Goal: Find specific page/section: Find specific page/section

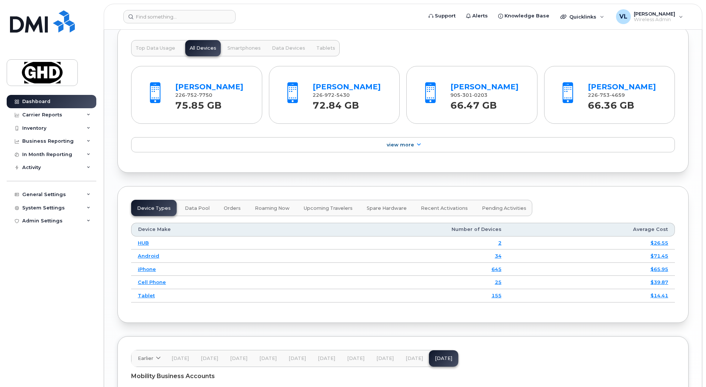
scroll to position [914, 0]
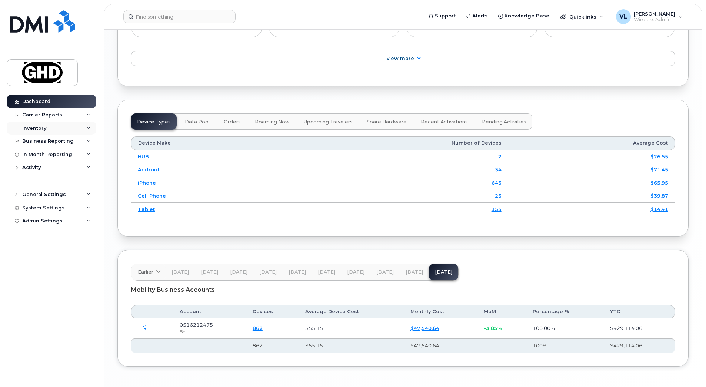
click at [28, 130] on div "Inventory" at bounding box center [34, 128] width 24 height 6
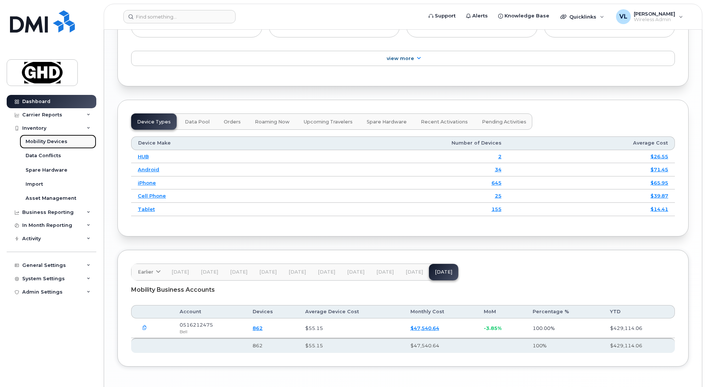
click at [58, 144] on div "Mobility Devices" at bounding box center [47, 141] width 42 height 7
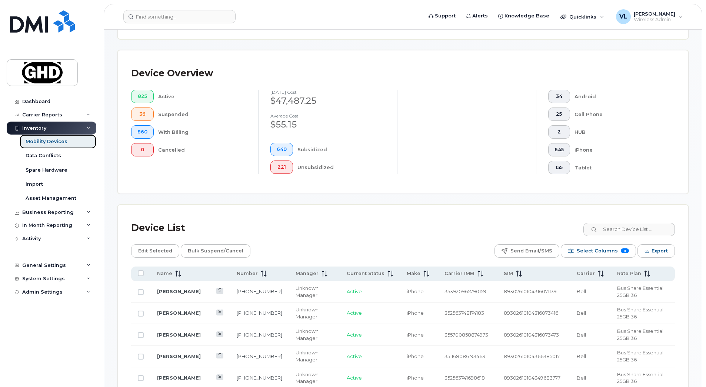
scroll to position [167, 0]
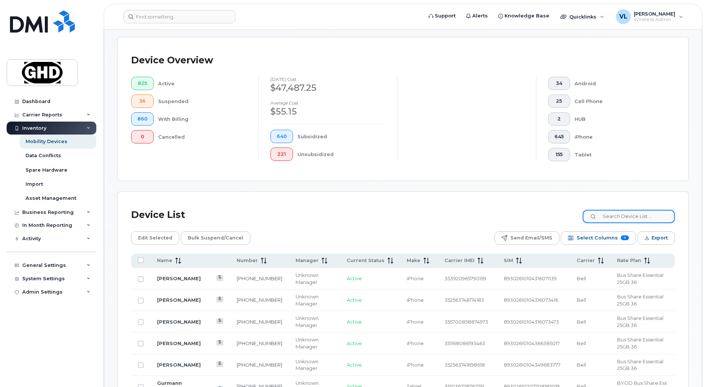
click at [605, 217] on input at bounding box center [628, 216] width 92 height 13
paste input "4038278069"
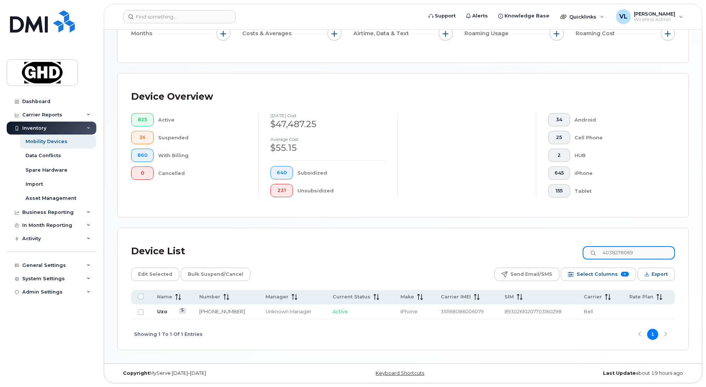
type input "4038278069"
click at [158, 313] on link "Uzo" at bounding box center [162, 311] width 10 height 6
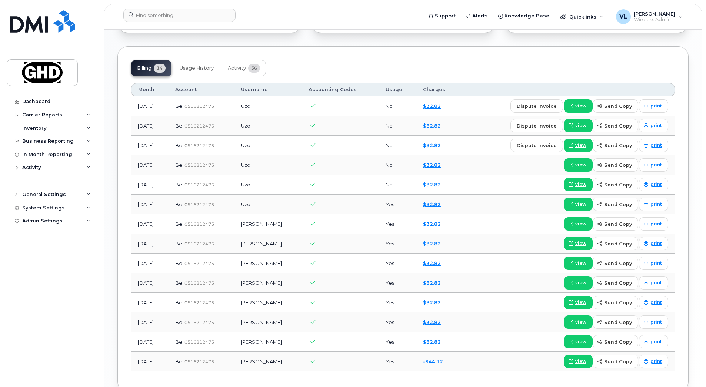
scroll to position [592, 0]
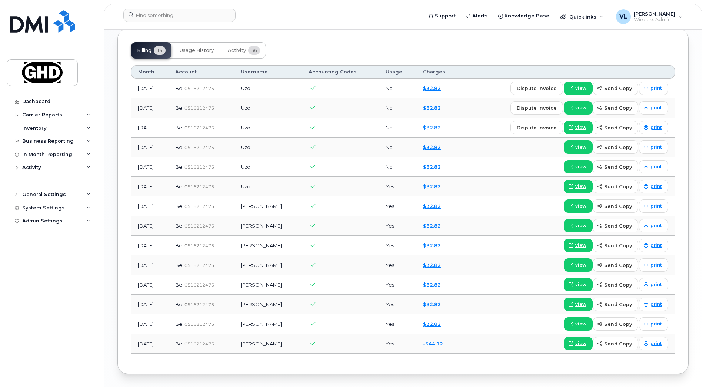
click at [274, 205] on td "Uzo Egbuzie" at bounding box center [268, 206] width 68 height 20
copy td "Egbuzie"
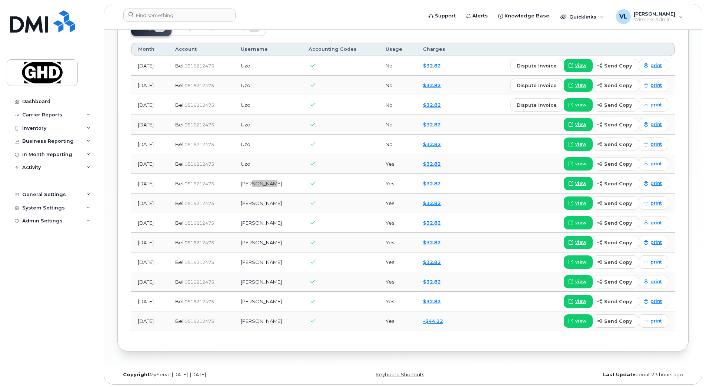
scroll to position [616, 0]
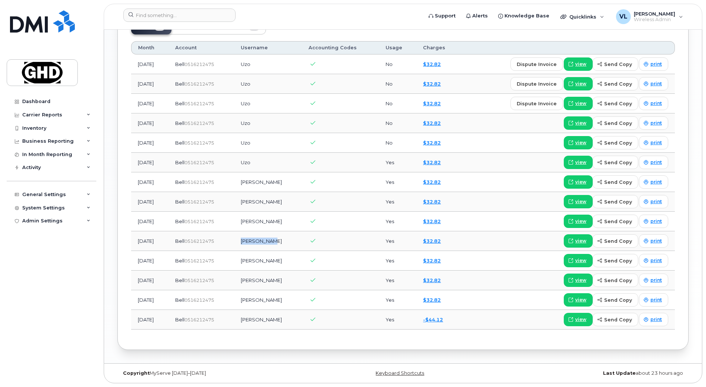
drag, startPoint x: 284, startPoint y: 243, endPoint x: 255, endPoint y: 241, distance: 28.2
click at [255, 241] on td "Uzo Egbuzie" at bounding box center [268, 241] width 68 height 20
drag, startPoint x: 255, startPoint y: 241, endPoint x: 266, endPoint y: 241, distance: 10.4
copy td "Uzo Egbuzie"
drag, startPoint x: 175, startPoint y: 19, endPoint x: 178, endPoint y: 16, distance: 4.0
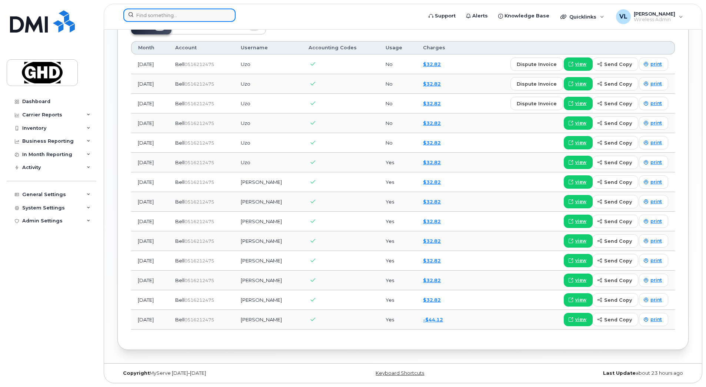
click at [175, 19] on input at bounding box center [179, 15] width 112 height 13
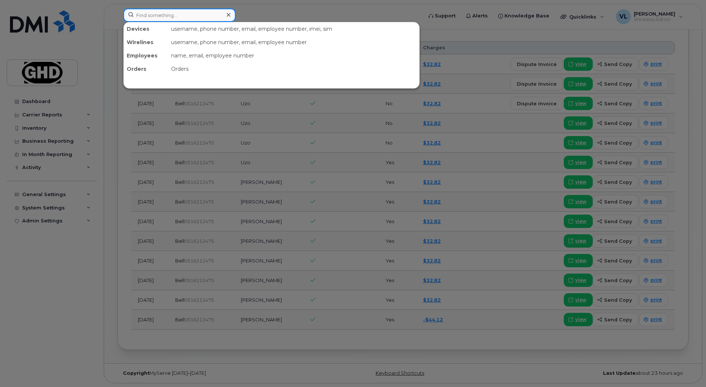
paste input "2263322601"
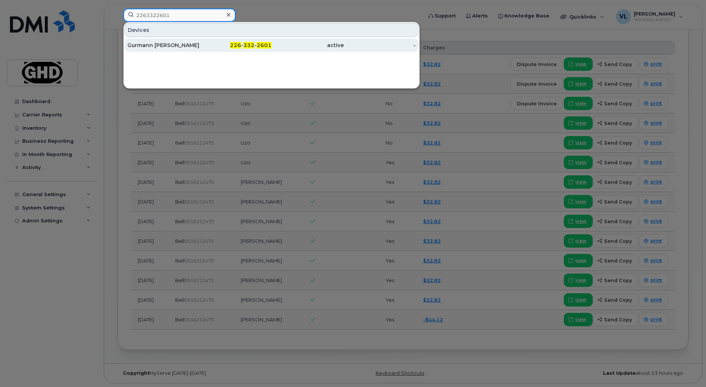
type input "2263322601"
click at [160, 49] on div "Gurmann Ubhi" at bounding box center [163, 45] width 72 height 13
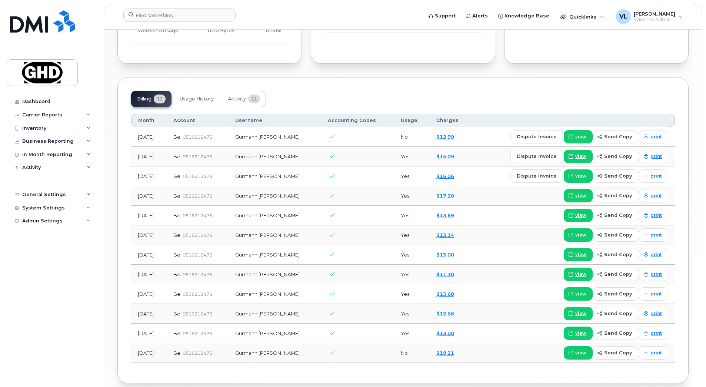
scroll to position [541, 0]
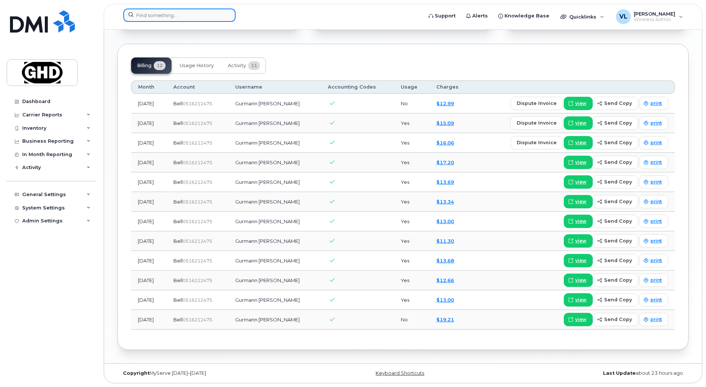
click at [177, 16] on input at bounding box center [179, 15] width 112 height 13
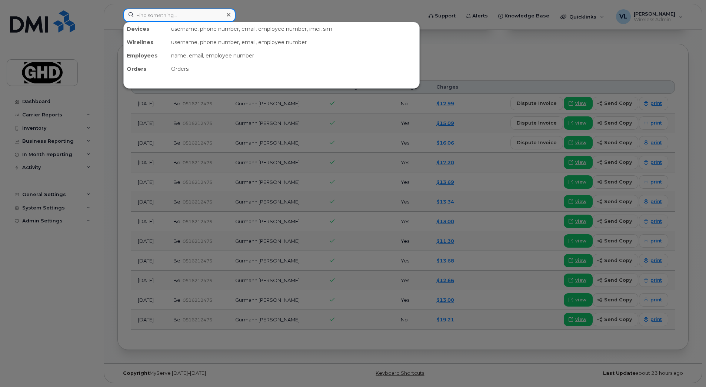
paste input "2267537178"
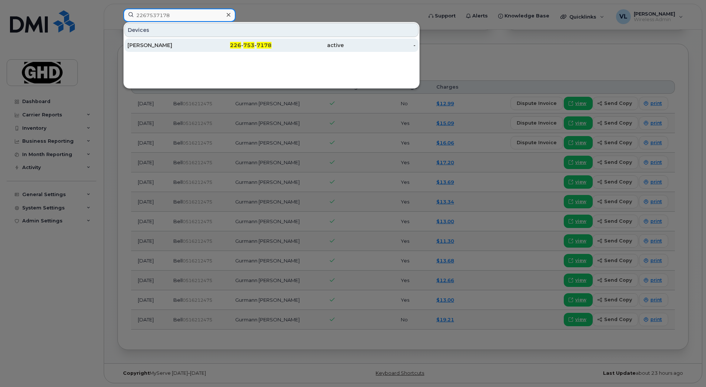
type input "2267537178"
click at [146, 43] on div "Robert Smith" at bounding box center [163, 44] width 72 height 7
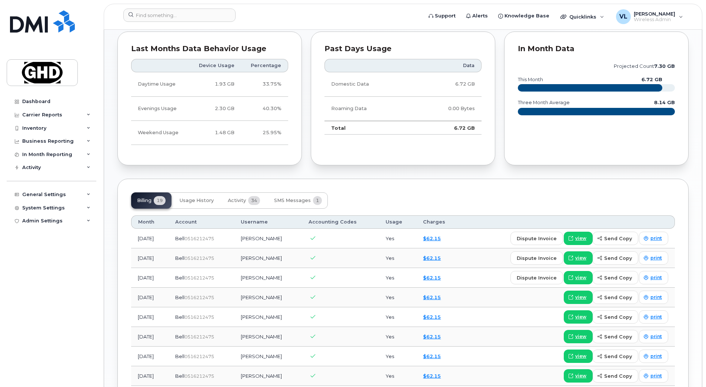
scroll to position [398, 0]
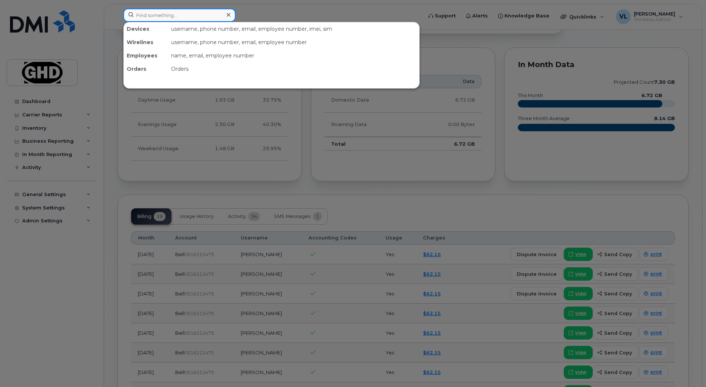
click at [182, 16] on input at bounding box center [179, 15] width 112 height 13
paste input "2268214926"
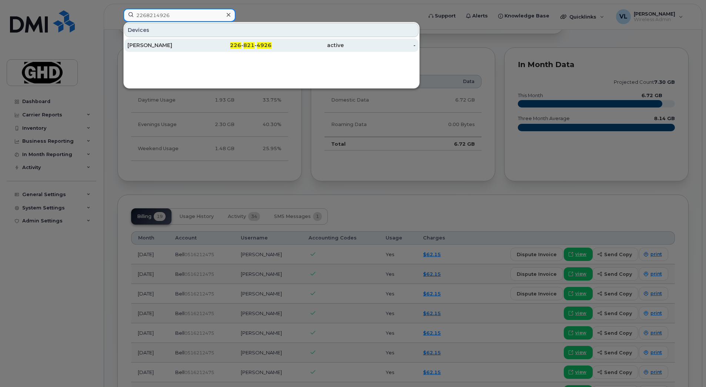
type input "2268214926"
click at [142, 47] on div "David Jeon" at bounding box center [163, 44] width 72 height 7
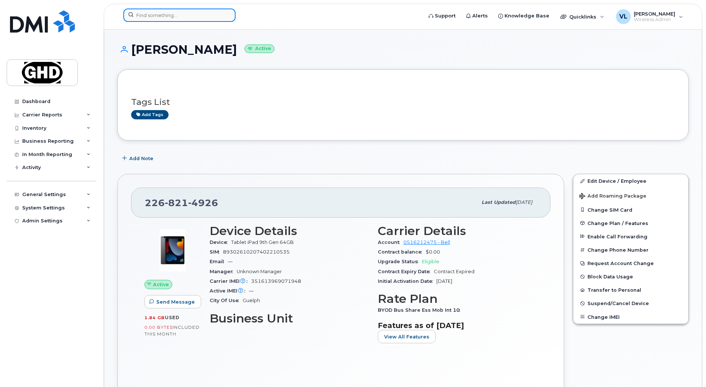
click at [161, 16] on input at bounding box center [179, 15] width 112 height 13
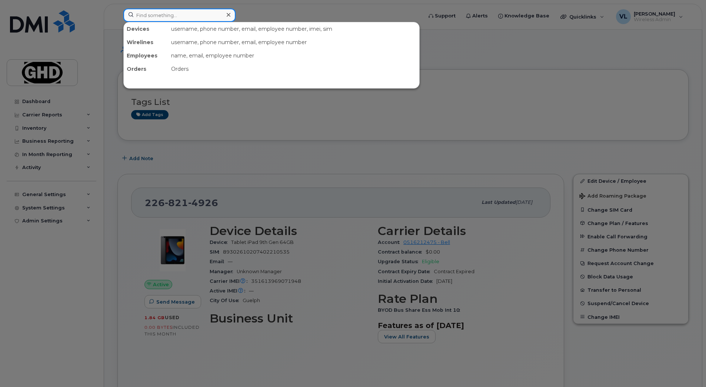
paste input "2362688919"
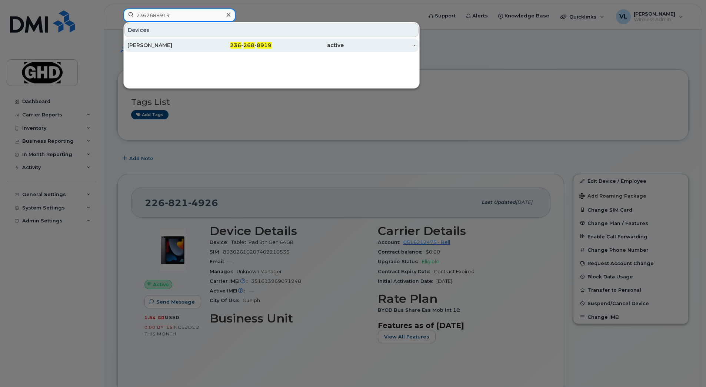
type input "2362688919"
click at [153, 45] on div "[PERSON_NAME]" at bounding box center [163, 44] width 72 height 7
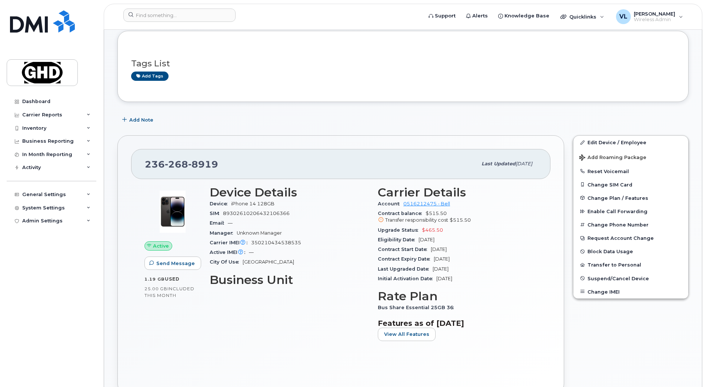
scroll to position [36, 0]
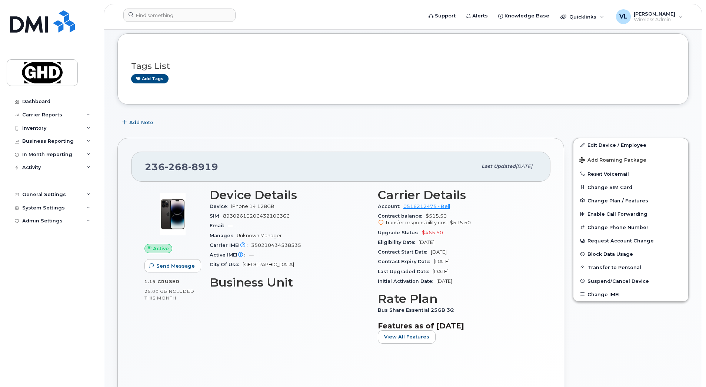
click at [281, 325] on div "Device Details Device iPhone 14 128GB SIM [TECHNICAL_ID] Email — Manager Unknow…" at bounding box center [289, 269] width 168 height 170
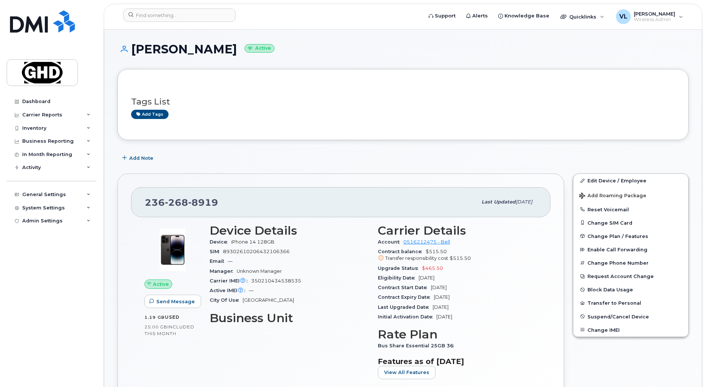
scroll to position [0, 0]
click at [151, 19] on input at bounding box center [179, 15] width 112 height 13
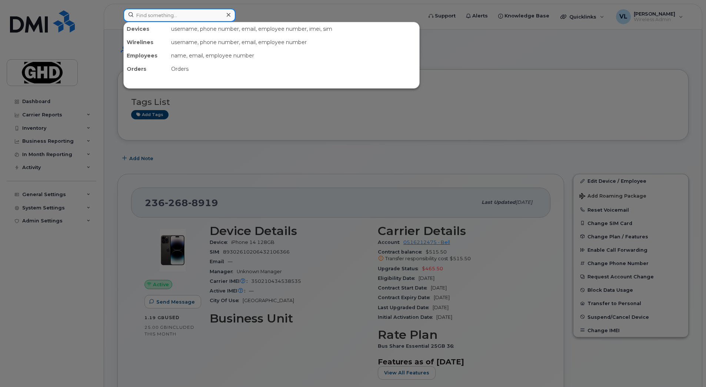
paste input "2363301986"
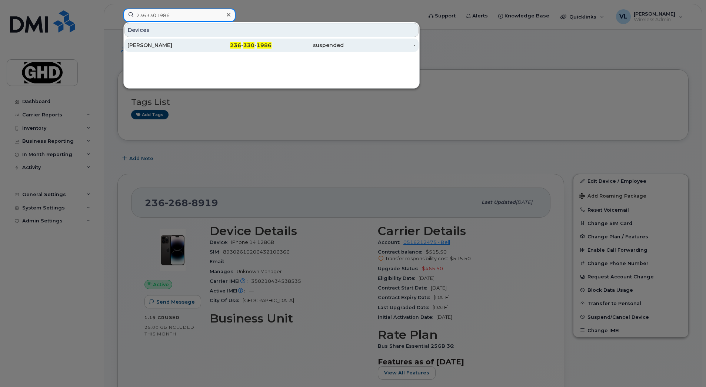
type input "2363301986"
click at [149, 47] on div "[PERSON_NAME]" at bounding box center [163, 44] width 72 height 7
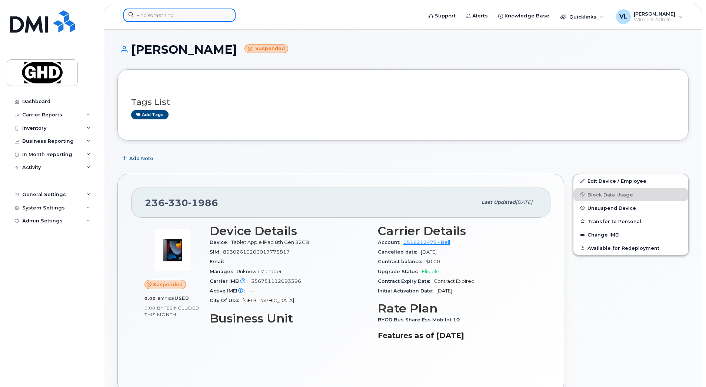
click at [179, 16] on input at bounding box center [179, 15] width 112 height 13
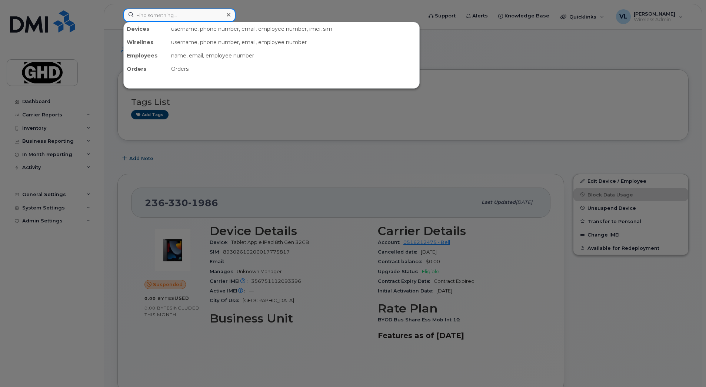
paste input "2363350014"
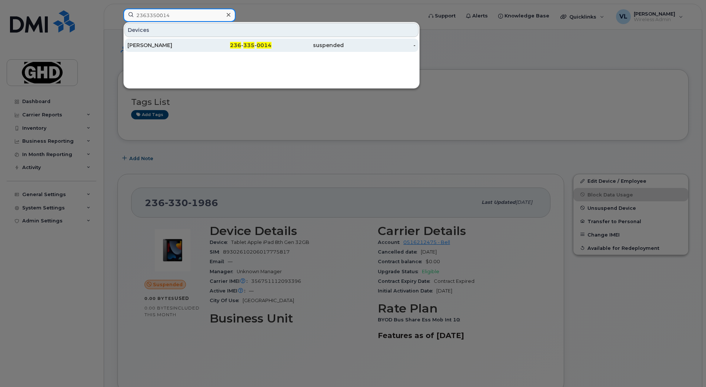
type input "2363350014"
click at [165, 49] on div "[PERSON_NAME]" at bounding box center [163, 45] width 72 height 13
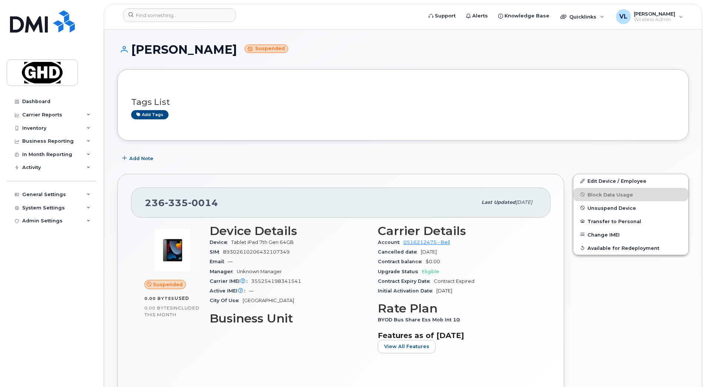
click at [269, 126] on div "Tags List Add tags" at bounding box center [403, 105] width 544 height 44
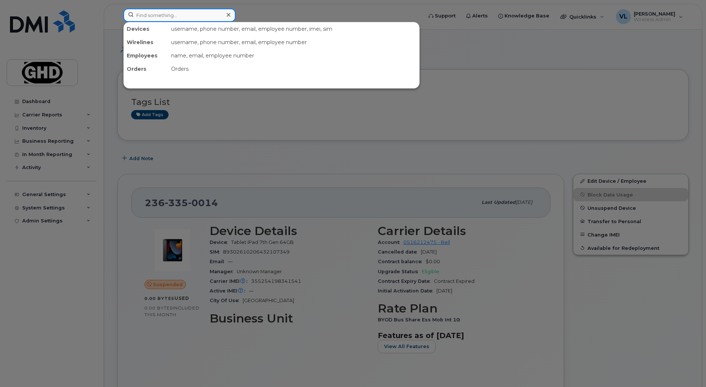
click at [158, 18] on input at bounding box center [179, 15] width 112 height 13
paste input "2363350014"
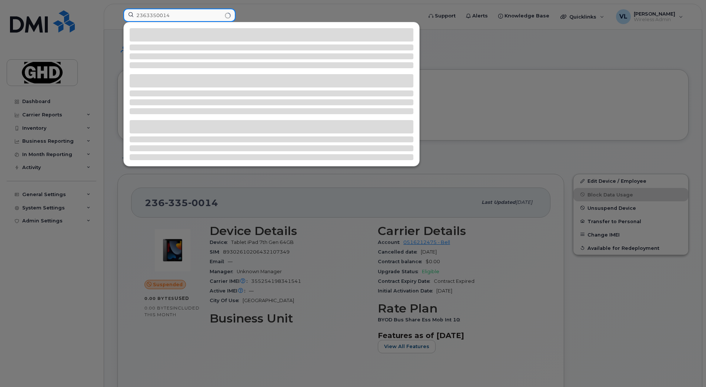
type input "2363350014"
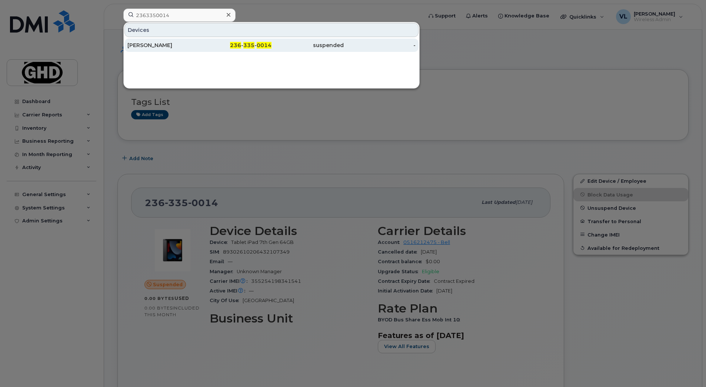
click at [202, 41] on div "236 - 335 - 0014" at bounding box center [236, 45] width 72 height 13
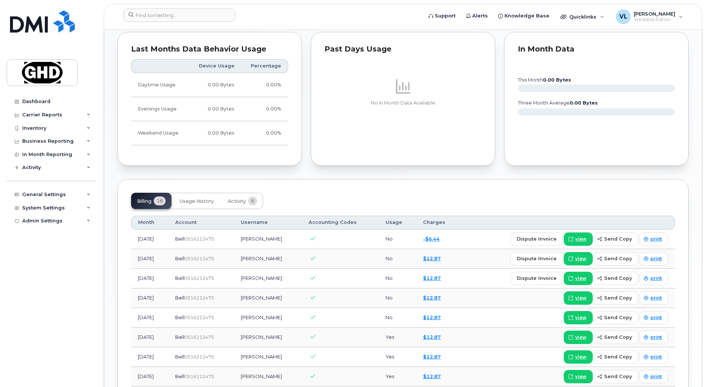
scroll to position [463, 0]
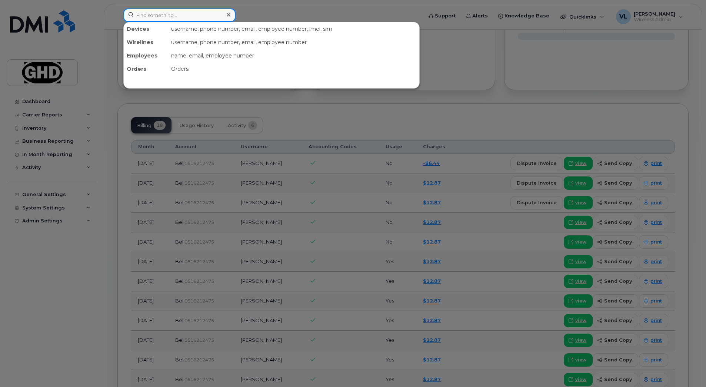
click at [158, 19] on input at bounding box center [179, 15] width 112 height 13
paste input "2363358489"
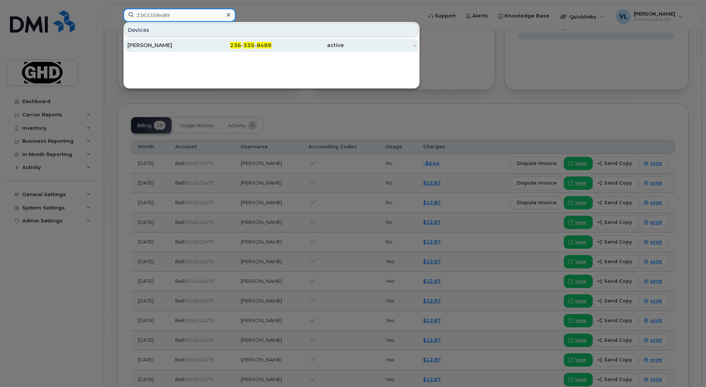
type input "2363358489"
click at [161, 44] on div "[PERSON_NAME]" at bounding box center [163, 44] width 72 height 7
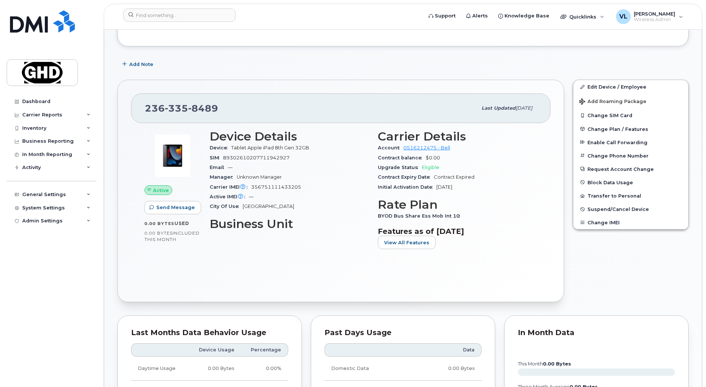
scroll to position [121, 0]
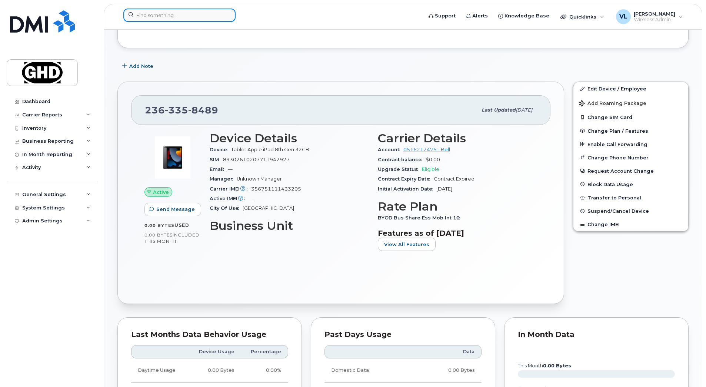
click at [168, 11] on input at bounding box center [179, 15] width 112 height 13
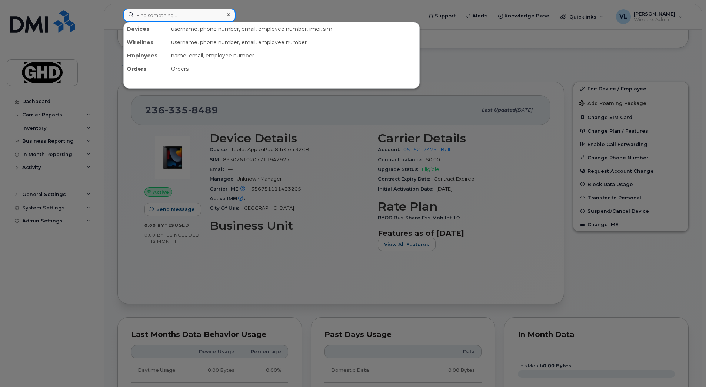
paste input "2366601733"
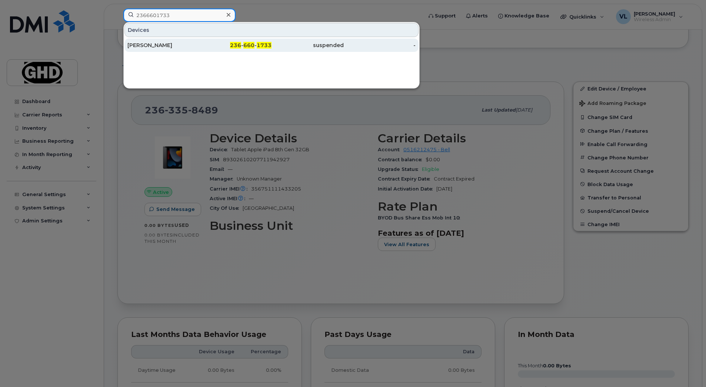
type input "2366601733"
click at [165, 44] on div "[PERSON_NAME]" at bounding box center [163, 44] width 72 height 7
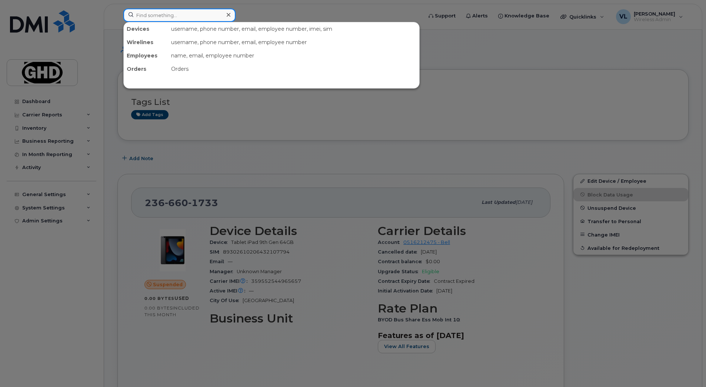
click at [181, 18] on input at bounding box center [179, 15] width 112 height 13
paste input "2893870453"
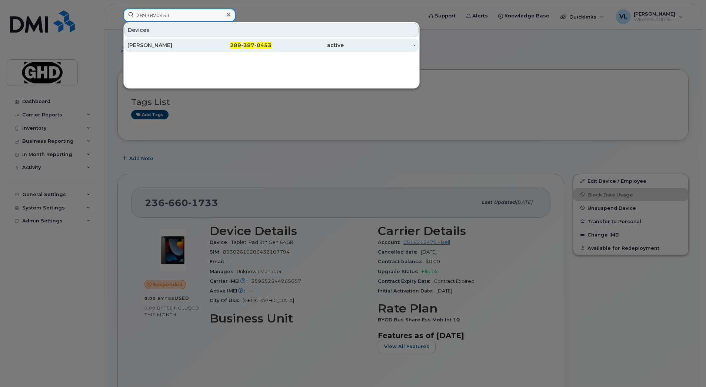
type input "2893870453"
click at [190, 46] on div "[PERSON_NAME]" at bounding box center [163, 44] width 72 height 7
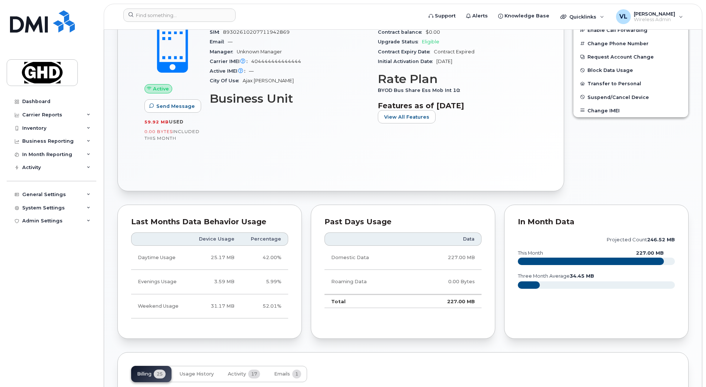
scroll to position [200, 0]
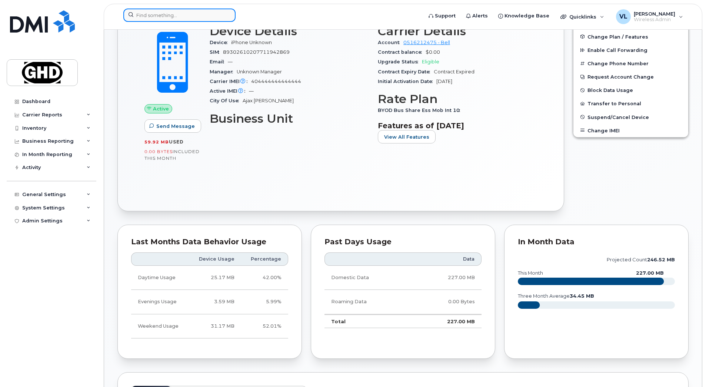
click at [173, 15] on input at bounding box center [179, 15] width 112 height 13
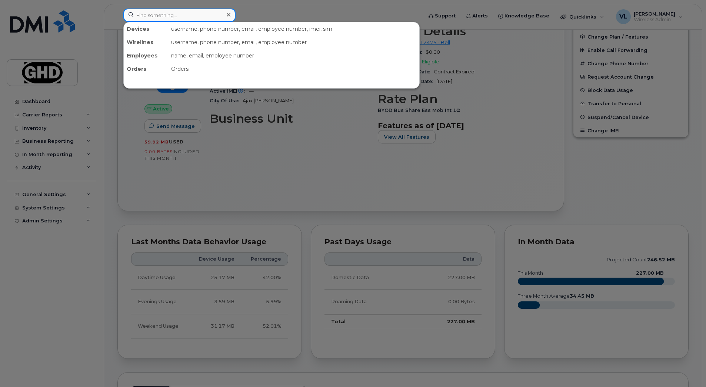
paste input "2894421787"
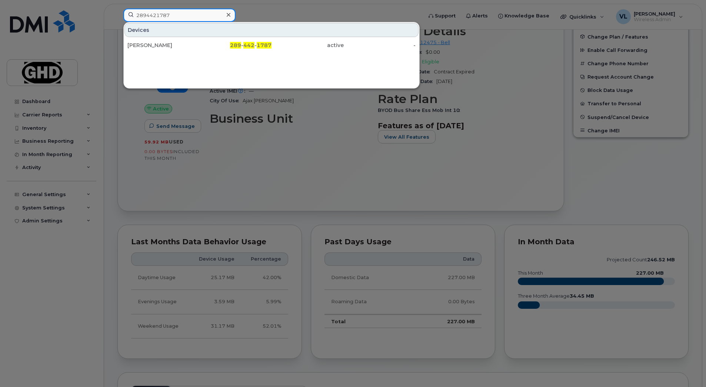
type input "2894421787"
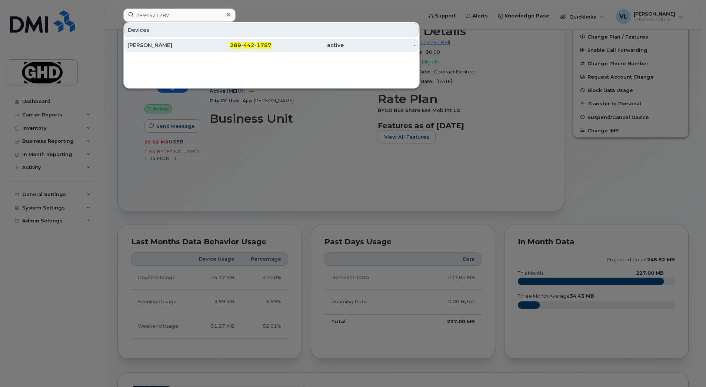
click at [193, 44] on div "Ijad Jmaldeen" at bounding box center [163, 44] width 72 height 7
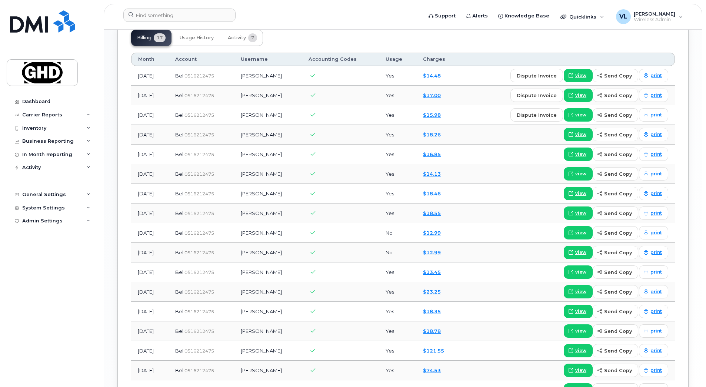
scroll to position [565, 0]
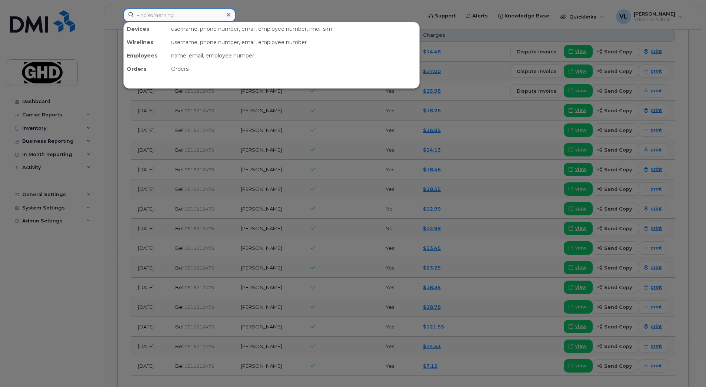
click at [171, 11] on input at bounding box center [179, 15] width 112 height 13
paste input "2896860058"
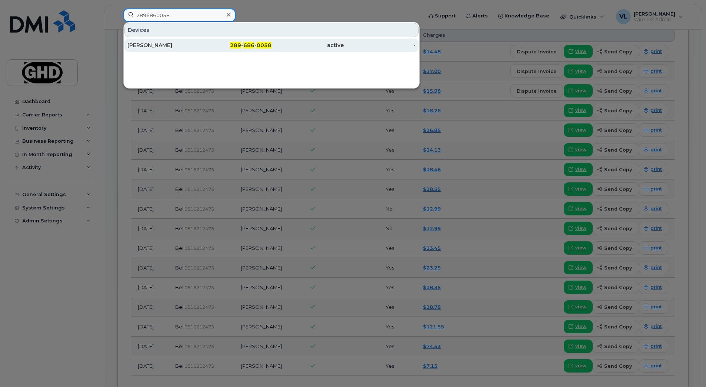
type input "2896860058"
click at [154, 40] on div "[PERSON_NAME]" at bounding box center [163, 45] width 72 height 13
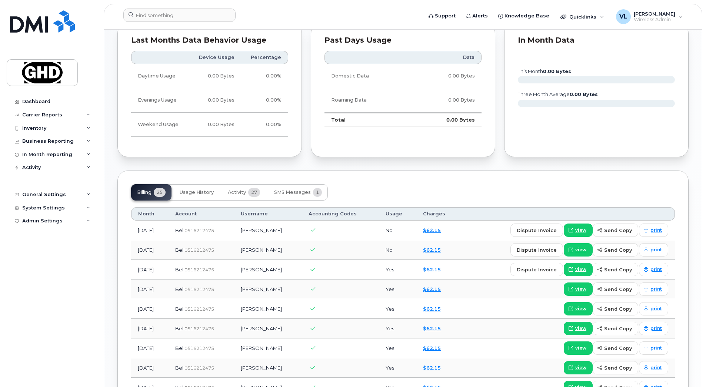
scroll to position [444, 0]
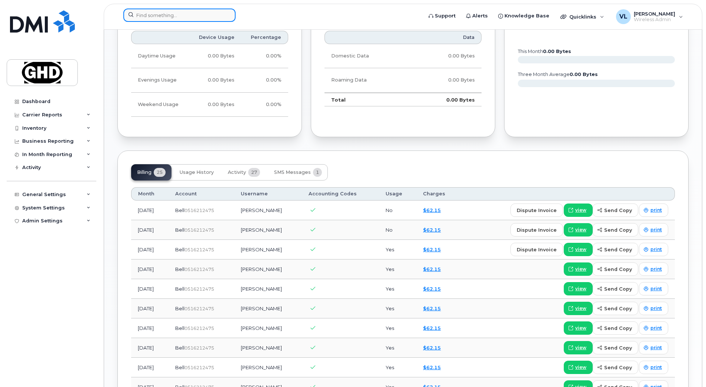
click at [172, 16] on input at bounding box center [179, 15] width 112 height 13
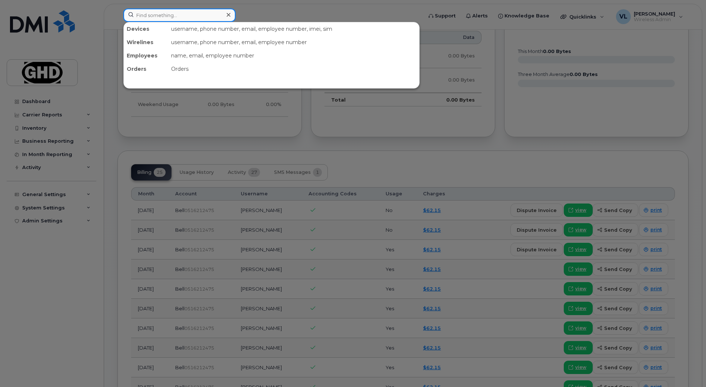
paste input "4033057083"
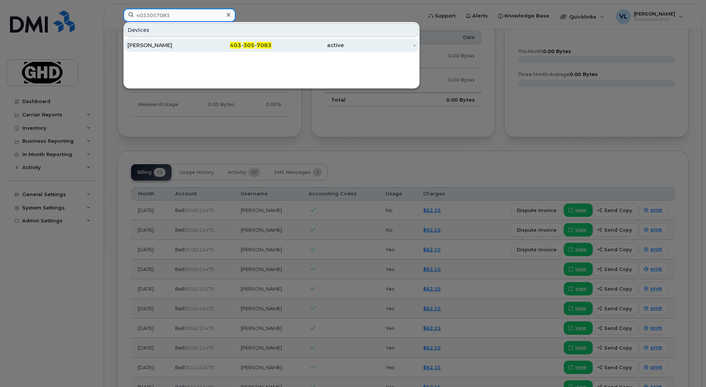
type input "4033057083"
click at [148, 46] on div "Ashley Ashe" at bounding box center [163, 44] width 72 height 7
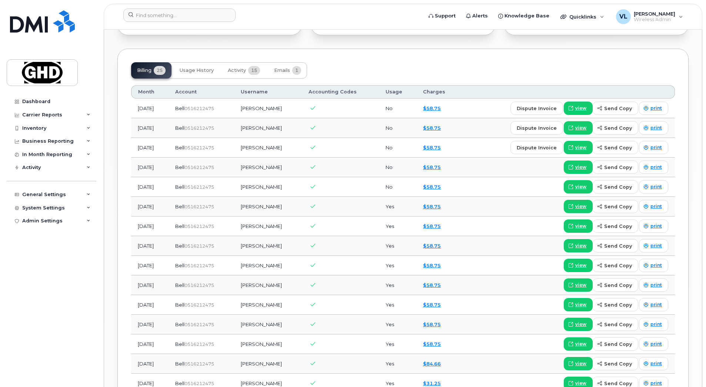
scroll to position [541, 0]
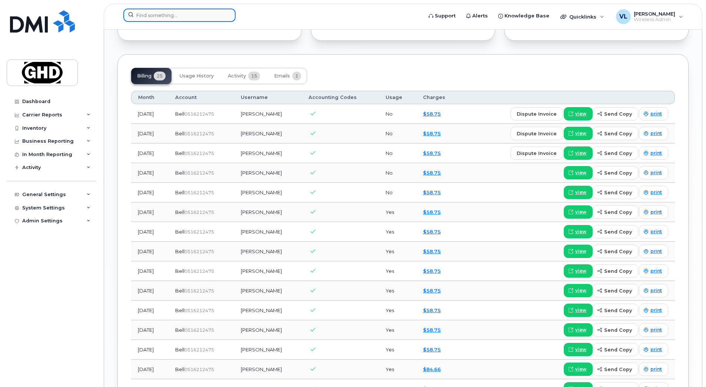
click at [164, 16] on input at bounding box center [179, 15] width 112 height 13
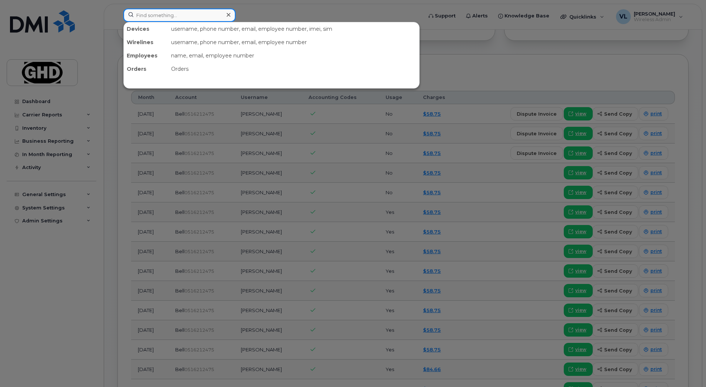
paste input "4034615356"
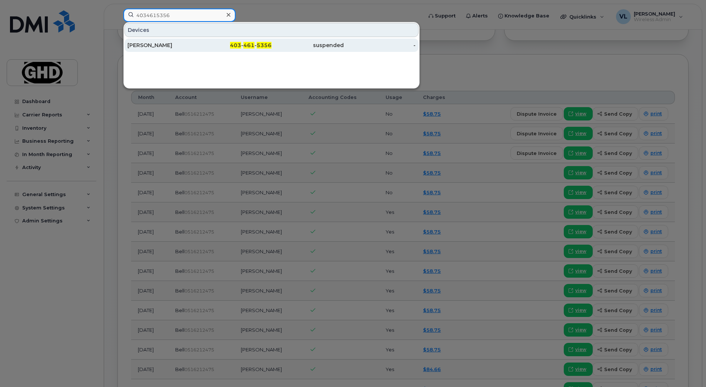
type input "4034615356"
click at [184, 44] on div "Jocelyn Gerke" at bounding box center [163, 44] width 72 height 7
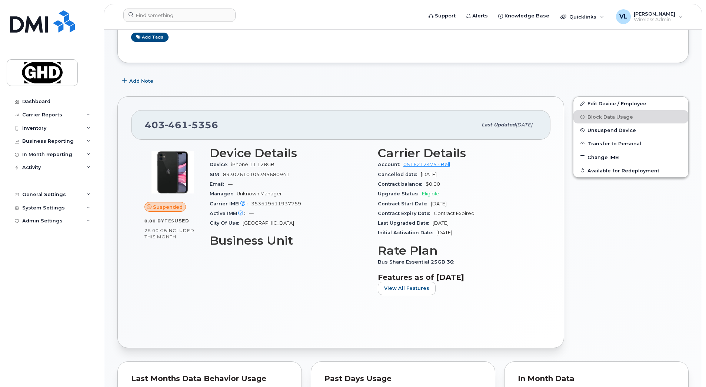
scroll to position [102, 0]
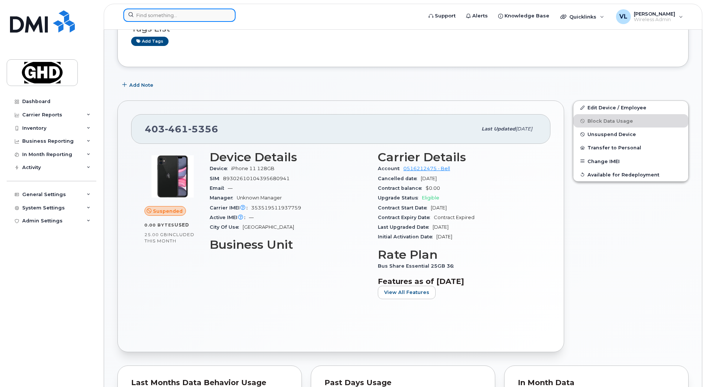
click at [190, 18] on input at bounding box center [179, 15] width 112 height 13
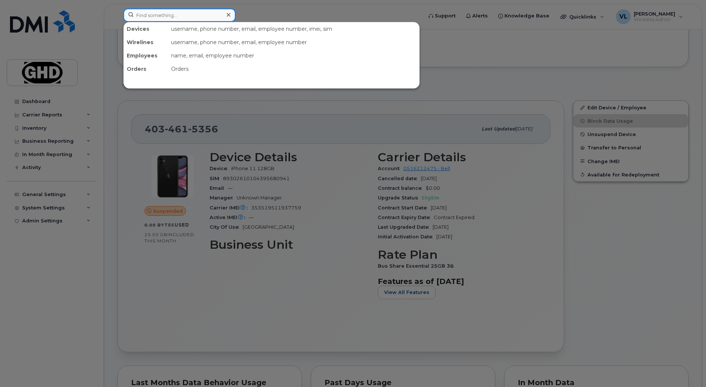
paste input "4034615356"
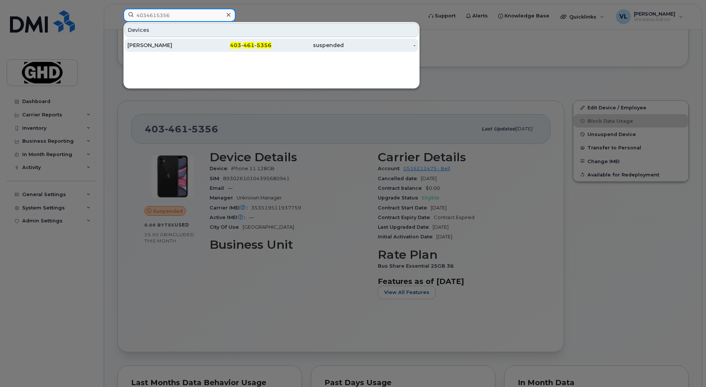
type input "4034615356"
click at [174, 46] on div "[PERSON_NAME]" at bounding box center [163, 44] width 72 height 7
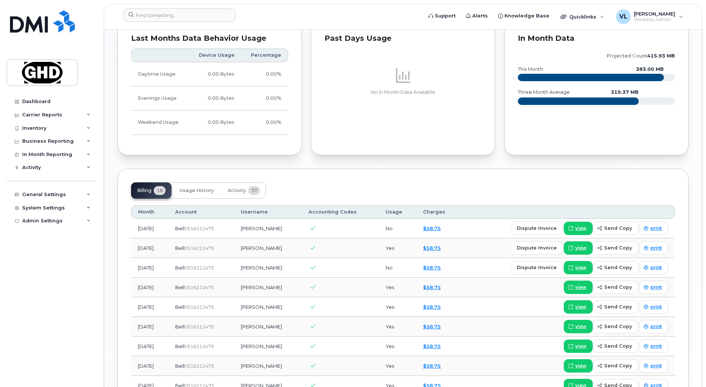
scroll to position [444, 0]
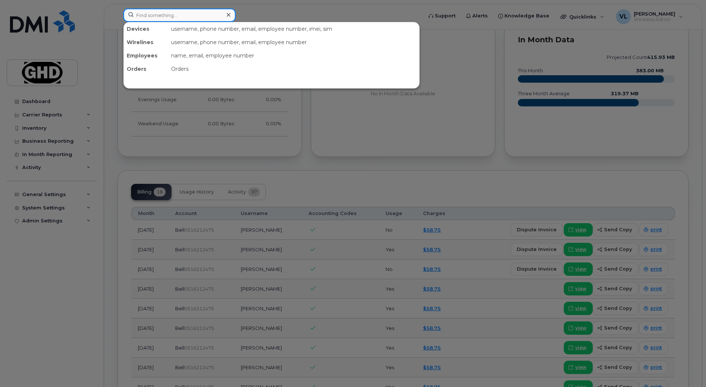
click at [177, 13] on input at bounding box center [179, 15] width 112 height 13
paste input "4034618951"
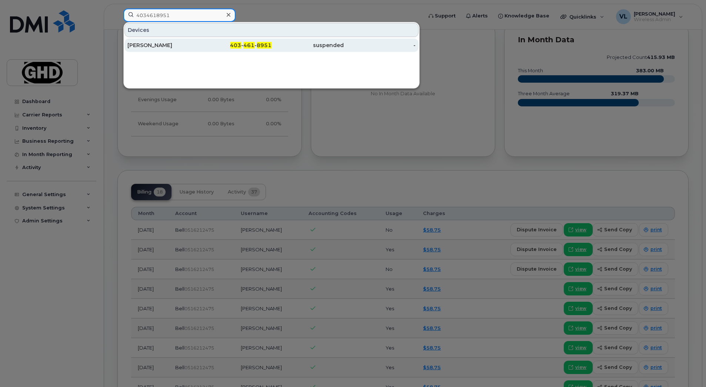
type input "4034618951"
click at [233, 50] on div "403 - 461 - 8951" at bounding box center [236, 45] width 72 height 13
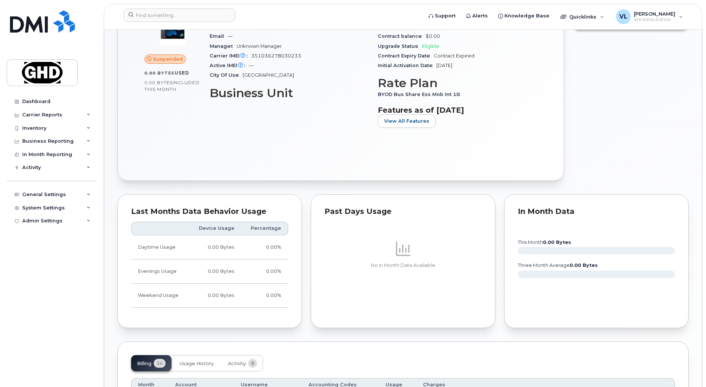
scroll to position [296, 0]
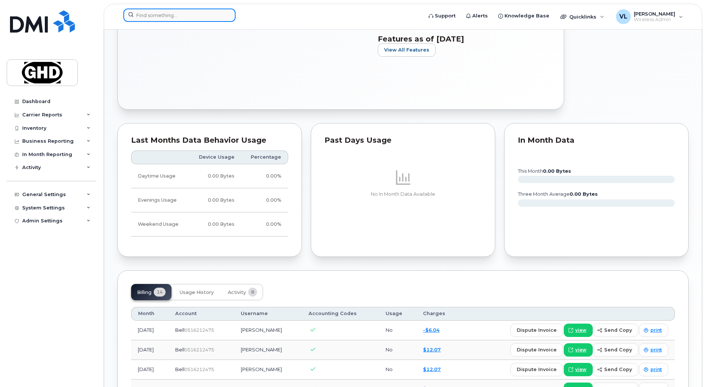
click at [154, 10] on input at bounding box center [179, 15] width 112 height 13
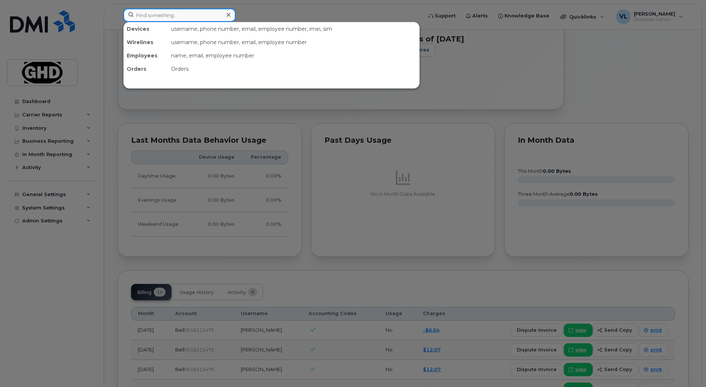
paste input "4034618951"
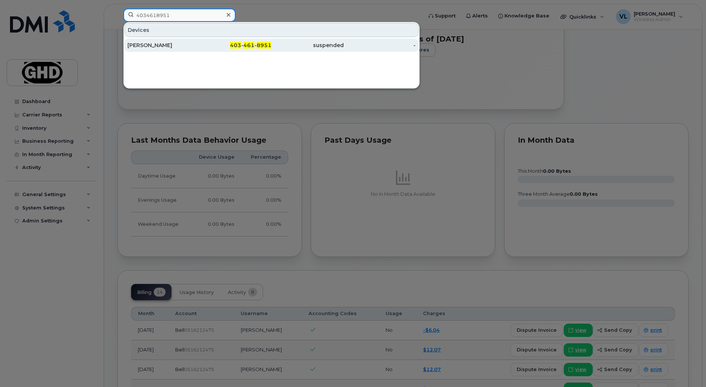
type input "4034618951"
click at [175, 47] on div "Matthew Mc Geein" at bounding box center [163, 44] width 72 height 7
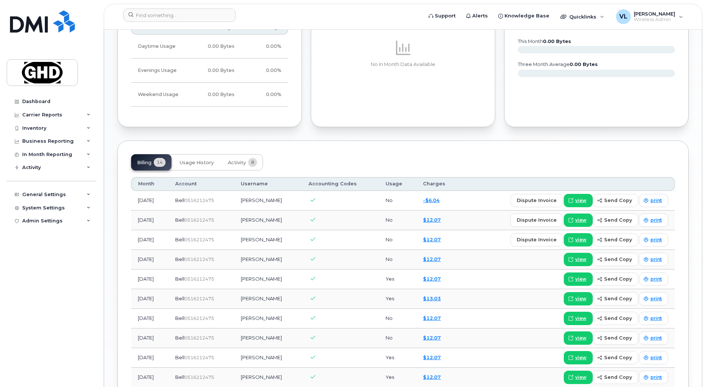
scroll to position [417, 0]
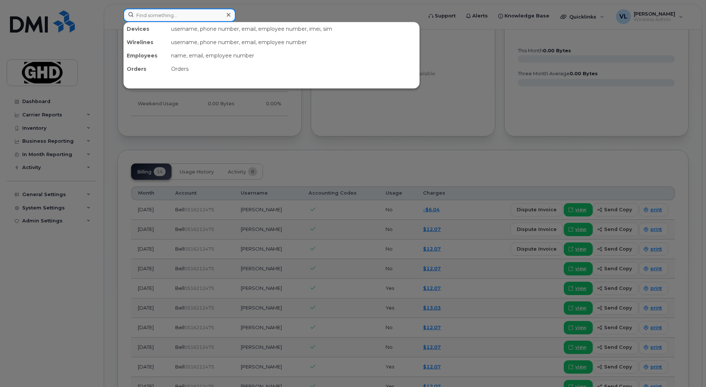
drag, startPoint x: 158, startPoint y: 14, endPoint x: 158, endPoint y: 10, distance: 4.1
click at [159, 13] on input at bounding box center [179, 15] width 112 height 13
paste input "4034632184"
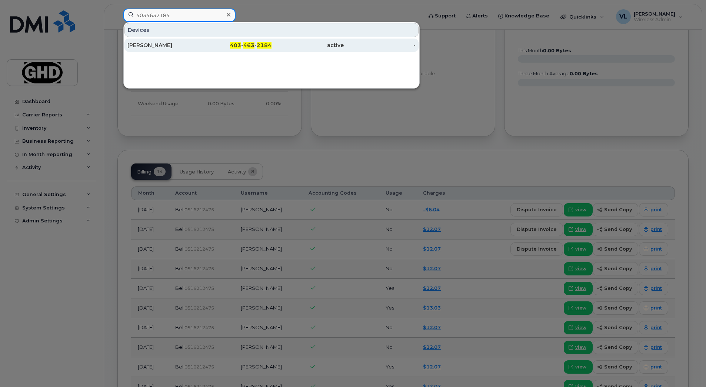
type input "4034632184"
click at [193, 42] on div "[PERSON_NAME]" at bounding box center [163, 44] width 72 height 7
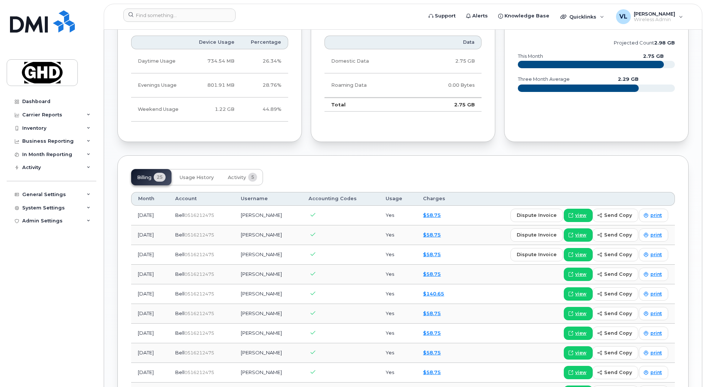
scroll to position [444, 0]
